Goal: Navigation & Orientation: Find specific page/section

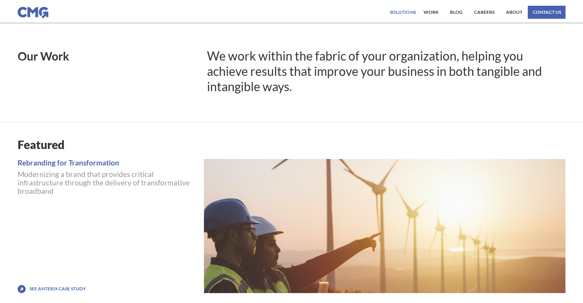
click at [397, 10] on div "Solutions" at bounding box center [403, 12] width 26 height 5
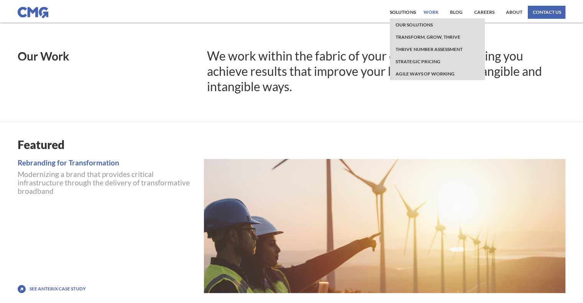
click at [430, 12] on link "work" at bounding box center [430, 12] width 19 height 13
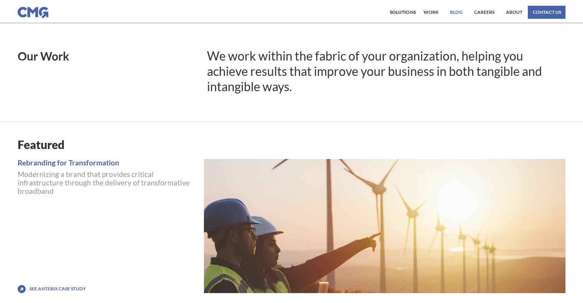
click at [457, 13] on link "Blog" at bounding box center [456, 12] width 16 height 13
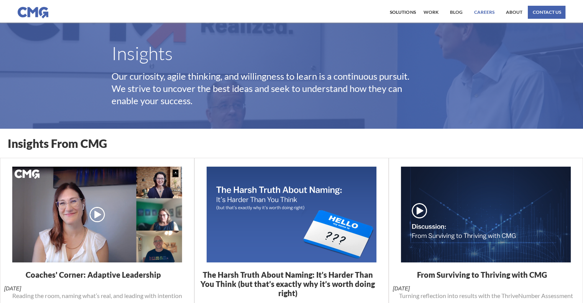
click at [483, 13] on link "Careers" at bounding box center [484, 12] width 24 height 13
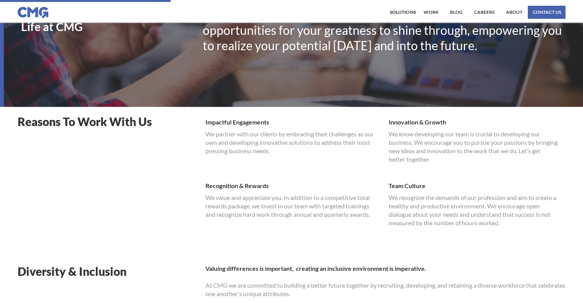
scroll to position [217, 0]
